Goal: Information Seeking & Learning: Find specific fact

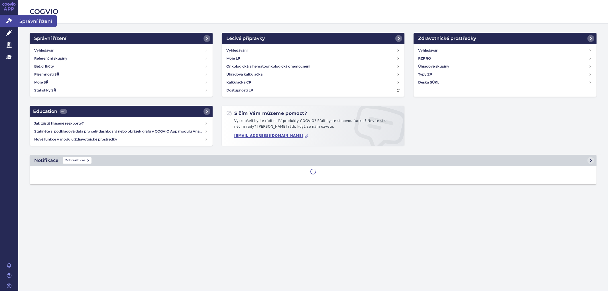
click at [10, 19] on icon at bounding box center [9, 21] width 6 height 6
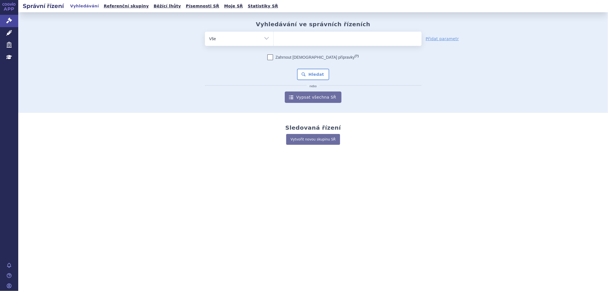
click at [299, 42] on ul at bounding box center [348, 38] width 148 height 12
click at [274, 42] on select at bounding box center [273, 38] width 0 height 14
type input "wi"
type input "wive"
type input "wiv"
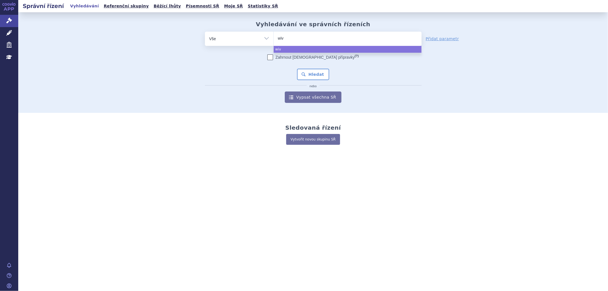
type input "wi"
type input "win"
type input "winre"
type input "winrew"
type input "winrewr"
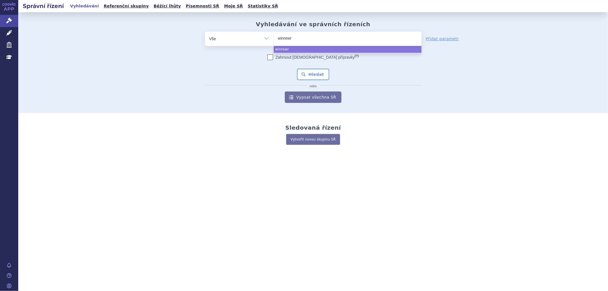
select select "winrewr"
type input "winrewr"
select select
type input "winrew"
type input "winre"
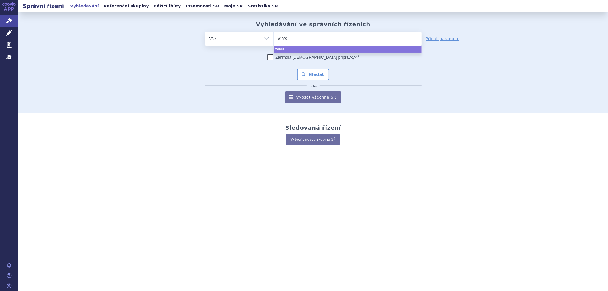
type input "winrev"
type input "winreve"
type input "winrever"
select select "winrever"
click at [311, 81] on div "Zahrnout bratrské přípravky (?) Hledat nebo Vypsat všechna SŘ" at bounding box center [313, 78] width 217 height 48
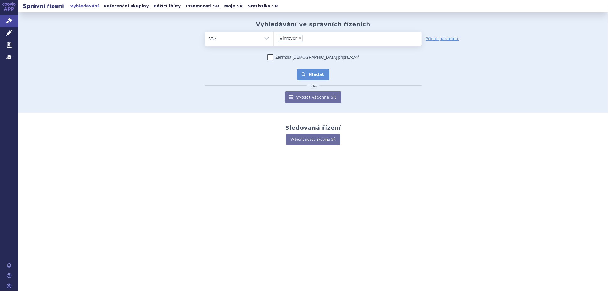
click at [317, 75] on button "Hledat" at bounding box center [313, 74] width 32 height 11
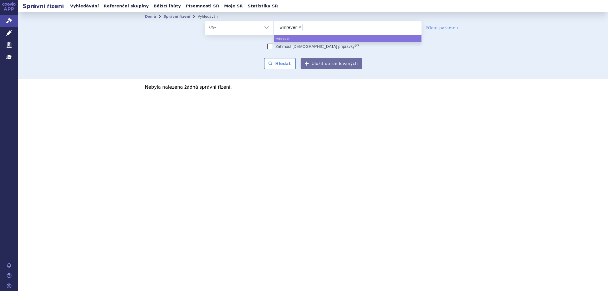
click at [299, 27] on span "×" at bounding box center [299, 26] width 3 height 3
click at [274, 27] on select "winrever" at bounding box center [273, 28] width 0 height 14
select select
type input "WINREVAIR"
select select "WINREVAIR"
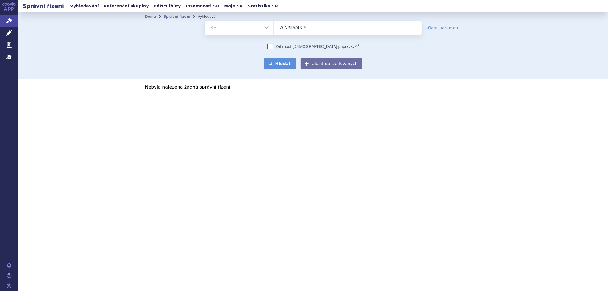
click at [285, 68] on button "Hledat" at bounding box center [280, 63] width 32 height 11
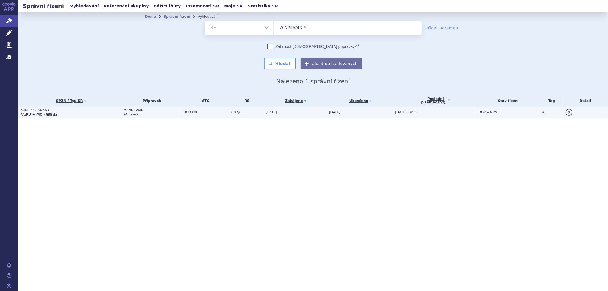
click at [206, 112] on span "C02KX06" at bounding box center [206, 112] width 46 height 4
